Goal: Task Accomplishment & Management: Use online tool/utility

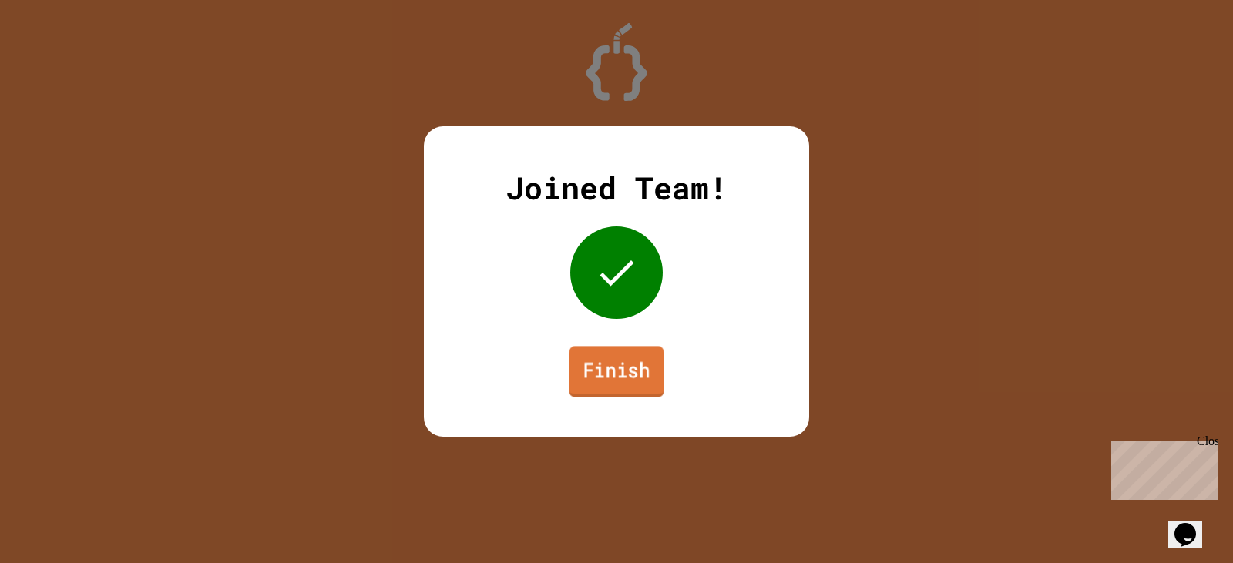
click at [592, 381] on link "Finish" at bounding box center [615, 371] width 95 height 51
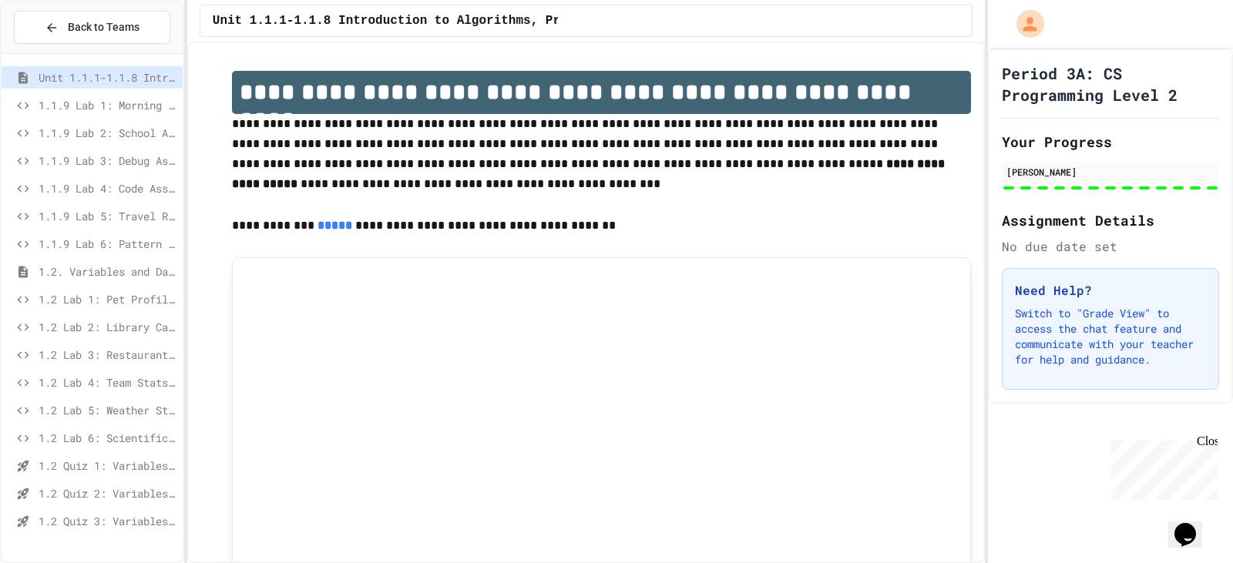
click at [109, 436] on span "1.2 Lab 6: Scientific Calculator" at bounding box center [108, 438] width 138 height 16
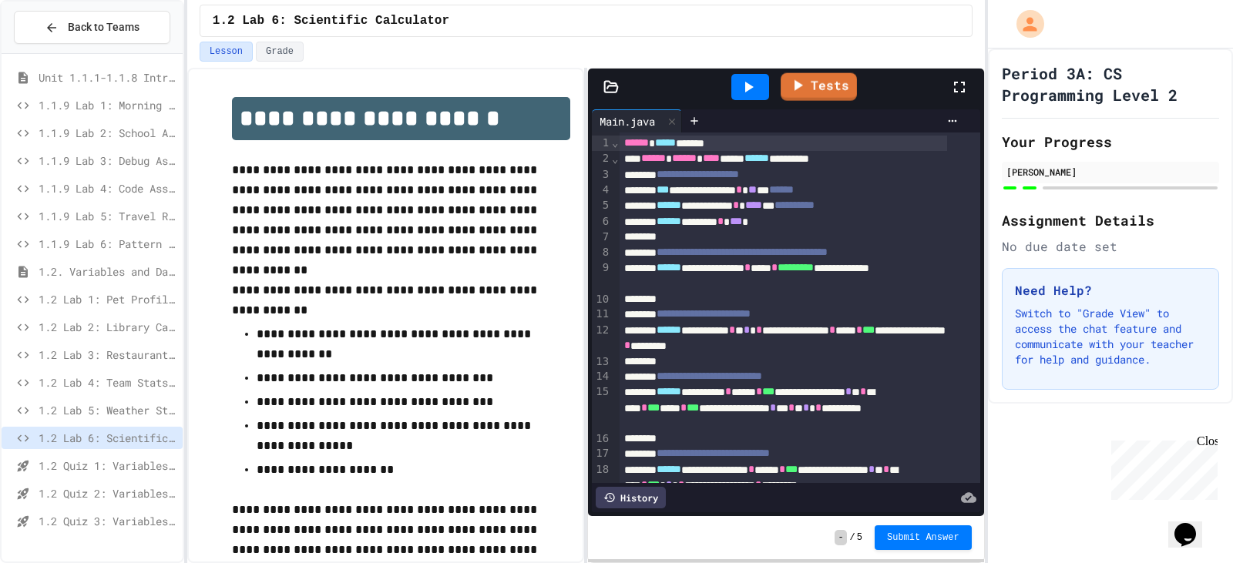
click at [757, 85] on div at bounding box center [750, 87] width 38 height 26
